Goal: Task Accomplishment & Management: Use online tool/utility

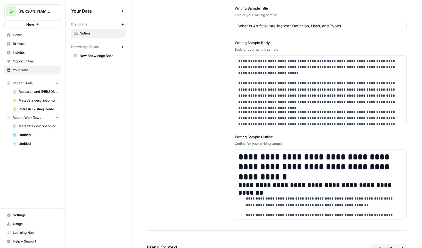
scroll to position [681, 0]
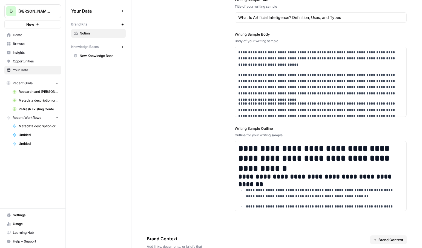
click at [99, 55] on span "New Knowledge Base" at bounding box center [102, 55] width 44 height 5
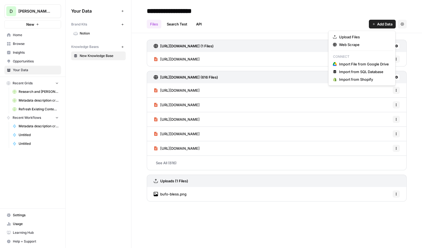
click at [382, 21] on span "Add Data" at bounding box center [384, 23] width 15 height 5
click at [352, 63] on span "Import File from Google Drive" at bounding box center [364, 63] width 50 height 5
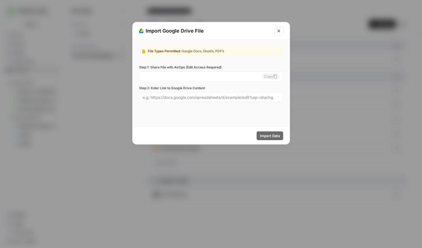
type input "[PERSON_NAME][EMAIL_ADDRESS][DOMAIN_NAME]"
click at [277, 30] on icon "Close modal" at bounding box center [279, 31] width 4 height 4
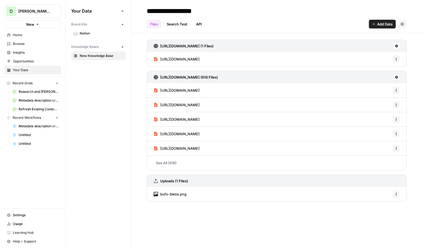
click at [180, 193] on span "bufo-bless.png" at bounding box center [173, 193] width 26 height 5
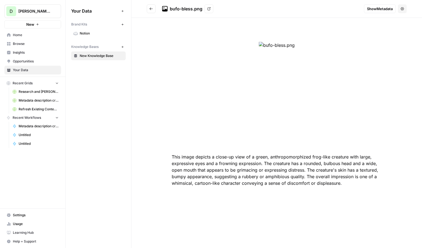
click at [151, 7] on icon "Go back" at bounding box center [151, 9] width 4 height 4
